Goal: Task Accomplishment & Management: Use online tool/utility

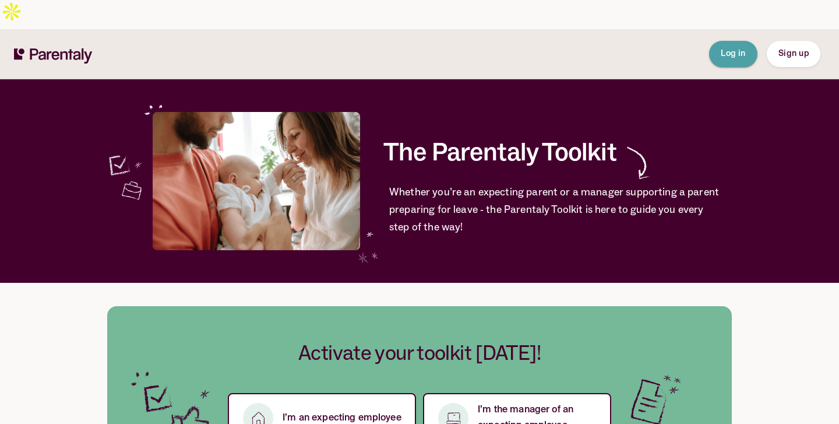
click at [721, 50] on span "Log in" at bounding box center [733, 54] width 25 height 8
